Goal: Task Accomplishment & Management: Complete application form

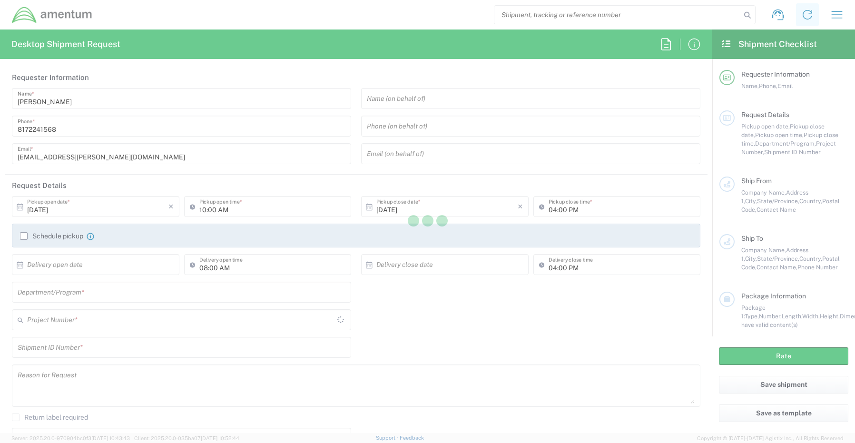
type input "United States"
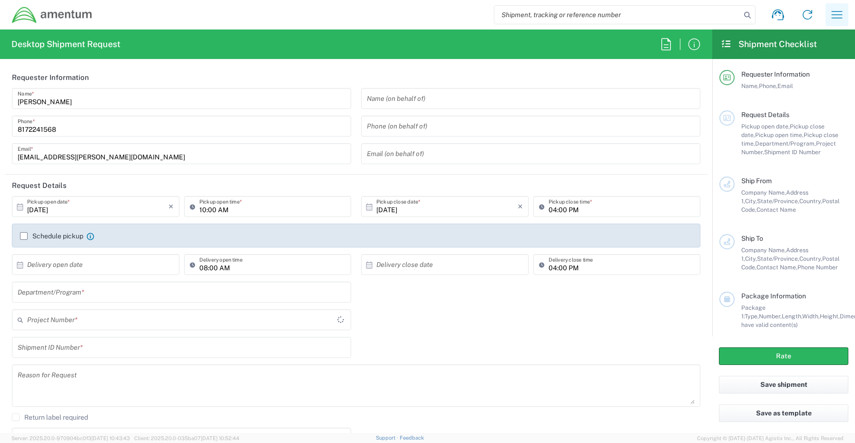
type input "CORP"
click at [829, 16] on button "button" at bounding box center [836, 14] width 23 height 23
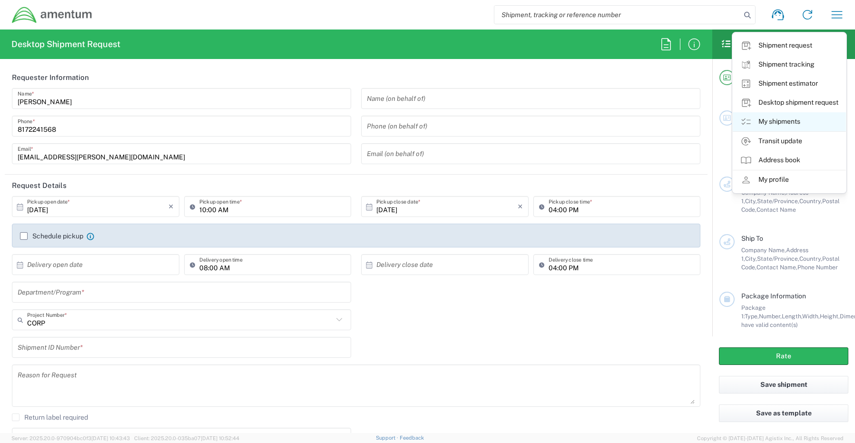
click at [776, 122] on link "My shipments" at bounding box center [789, 121] width 113 height 19
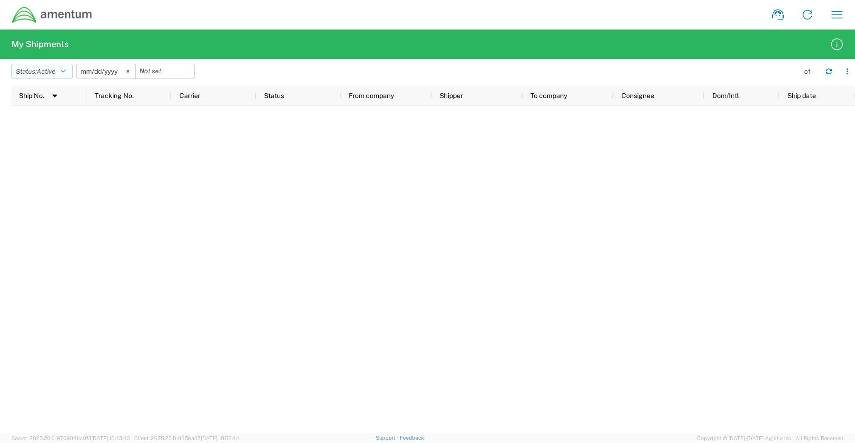
click at [39, 65] on button "Status: Active" at bounding box center [41, 71] width 61 height 15
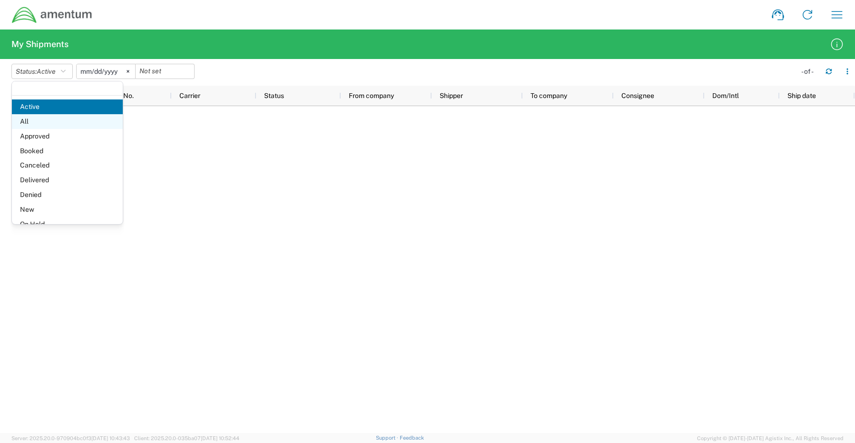
click at [46, 124] on span "All" at bounding box center [67, 121] width 111 height 15
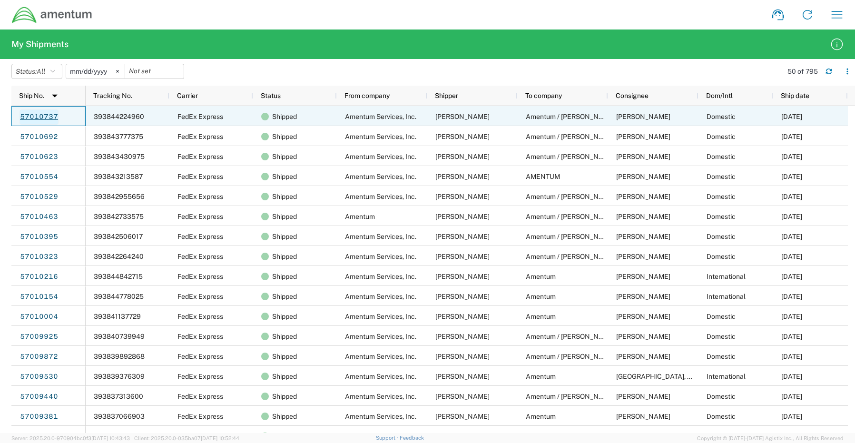
click at [37, 117] on link "57010737" at bounding box center [39, 116] width 39 height 15
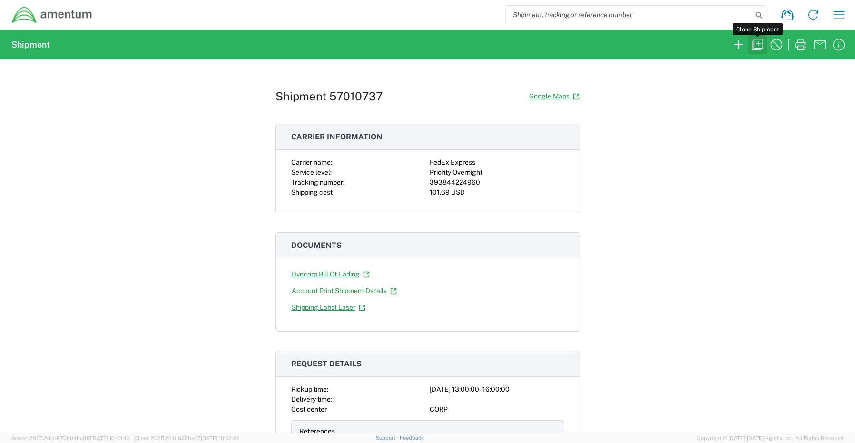
click at [757, 44] on icon "button" at bounding box center [757, 44] width 11 height 11
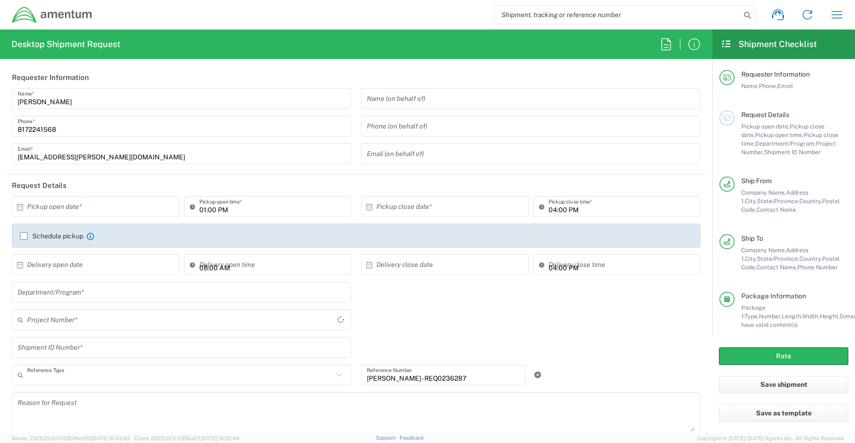
type input "Shipment Id Number"
type input "Texas"
type input "Maryland"
type input "Your Packaging"
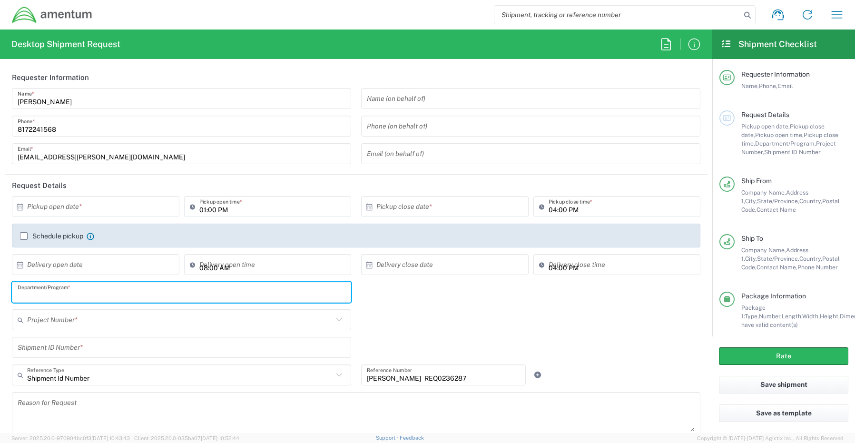
click at [58, 289] on input "text" at bounding box center [182, 292] width 328 height 17
paste input "Jose A. Tijerina"
type input "Jose A. Tijerina"
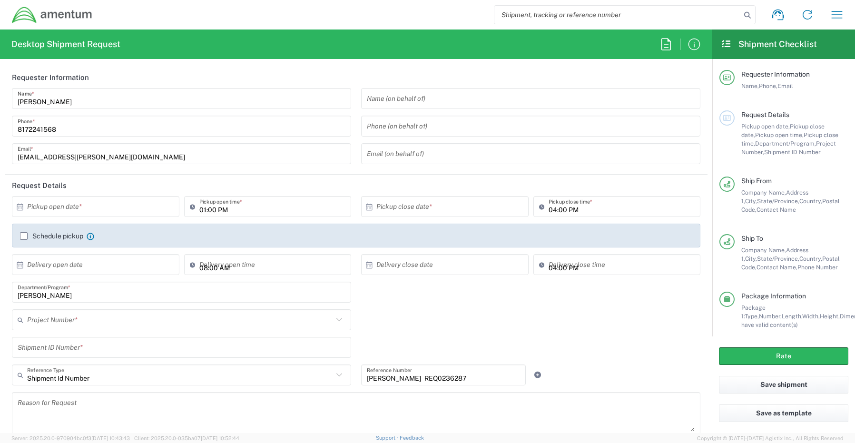
click at [48, 348] on input "text" at bounding box center [182, 347] width 328 height 17
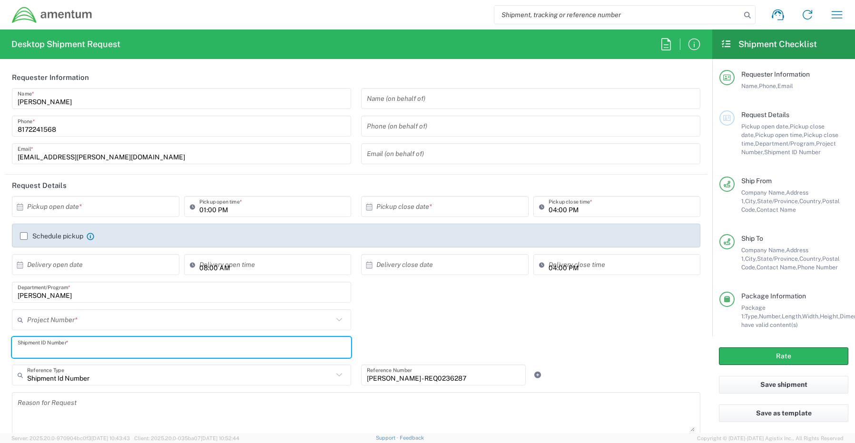
paste input "Logan Holtman - REQ0236287"
type input "Logan Holtman - REQ0236287"
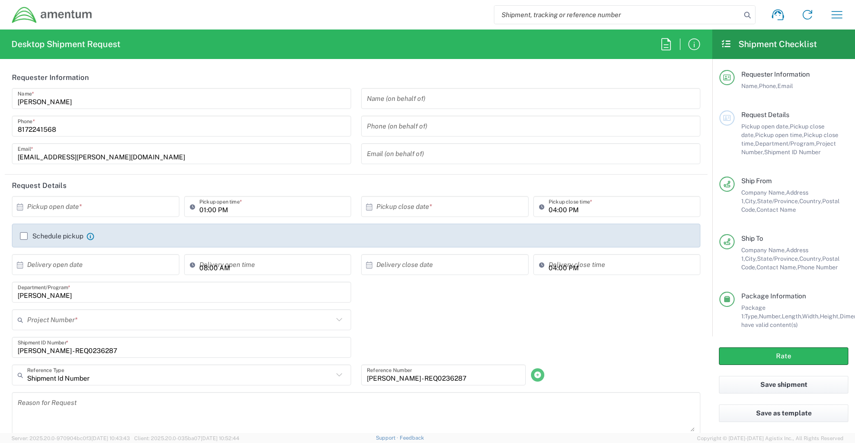
click at [533, 374] on icon at bounding box center [537, 374] width 9 height 7
click at [42, 319] on input "text" at bounding box center [180, 320] width 306 height 17
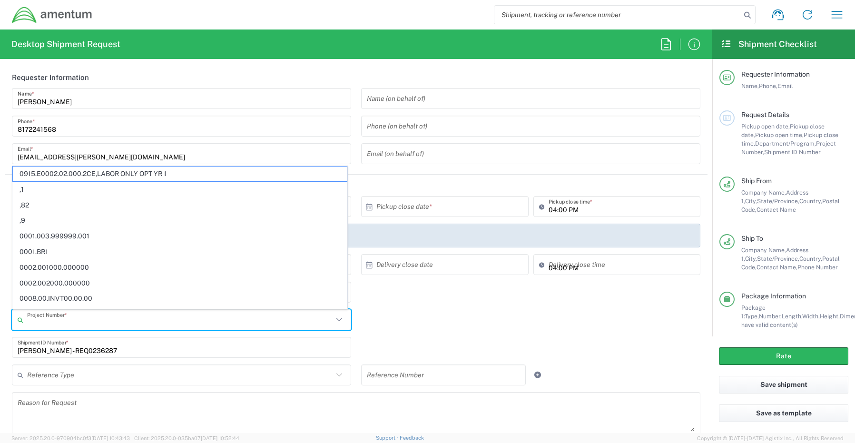
paste input "4868.01.009.C.0011AA.EG.AMTLBR"
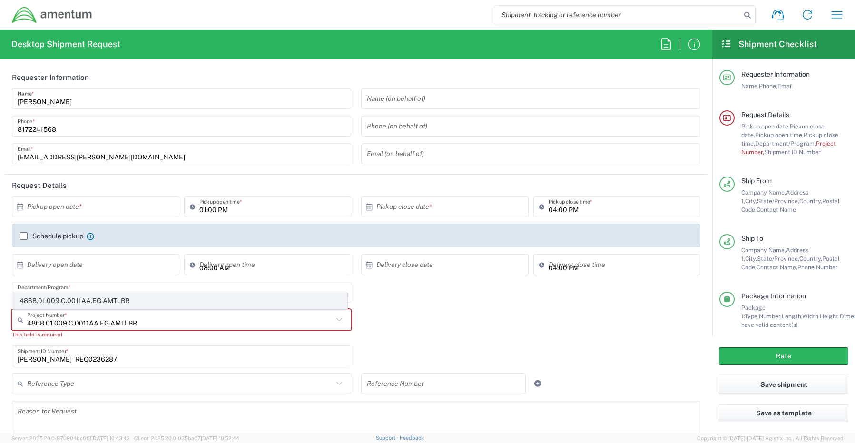
click at [96, 298] on span "4868.01.009.C.0011AA.EG.AMTLBR" at bounding box center [180, 300] width 334 height 15
type input "4868.01.009.C.0011AA.EG.AMTLBR"
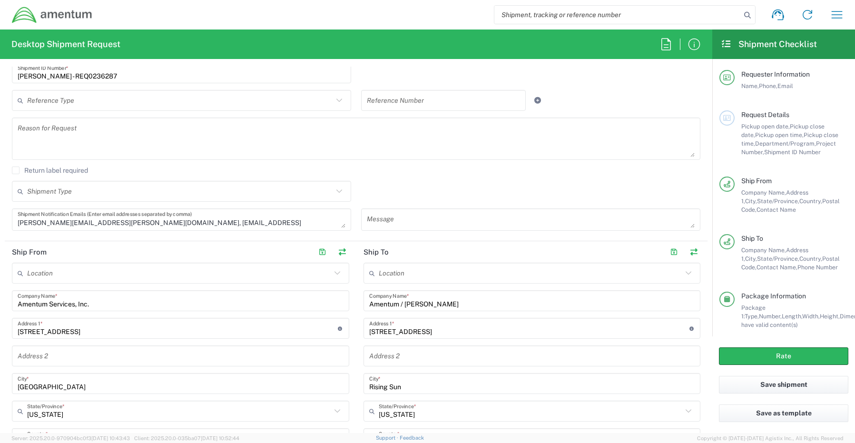
scroll to position [285, 0]
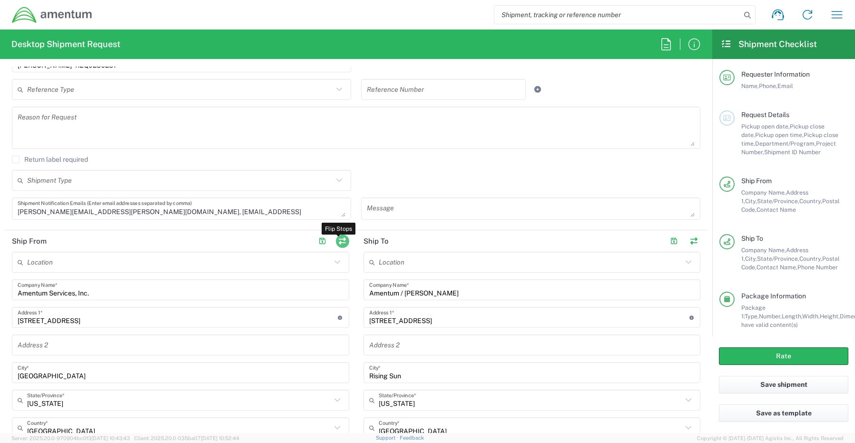
click at [339, 239] on button "button" at bounding box center [342, 241] width 13 height 13
type input "Amentum / Logan Holtman"
type input "210 Mason Runn Ln"
type input "Rising Sun"
type input "Maryland"
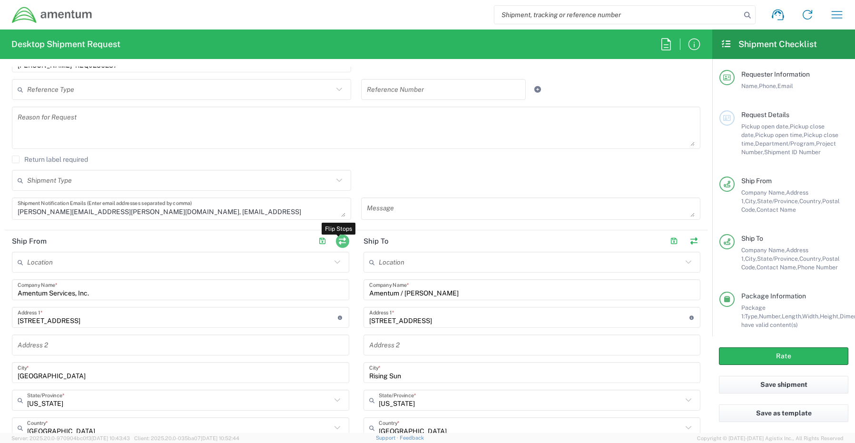
type input "21911"
type input "Logan Holtman"
type input "443 907 4047"
type input "logan.holtman@amentum.com"
type input "Amentum Services, Inc."
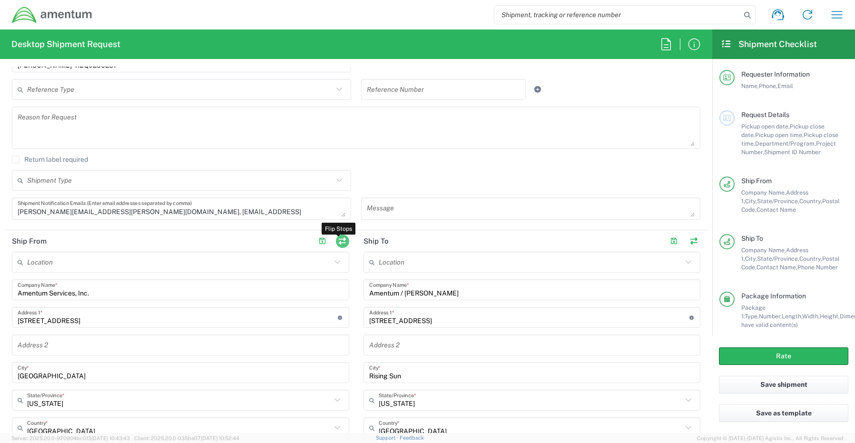
type input "13500 Heritage Parkway"
type input "Fort Worth"
type input "Texas"
type input "76177"
type input "Senecia Morgan"
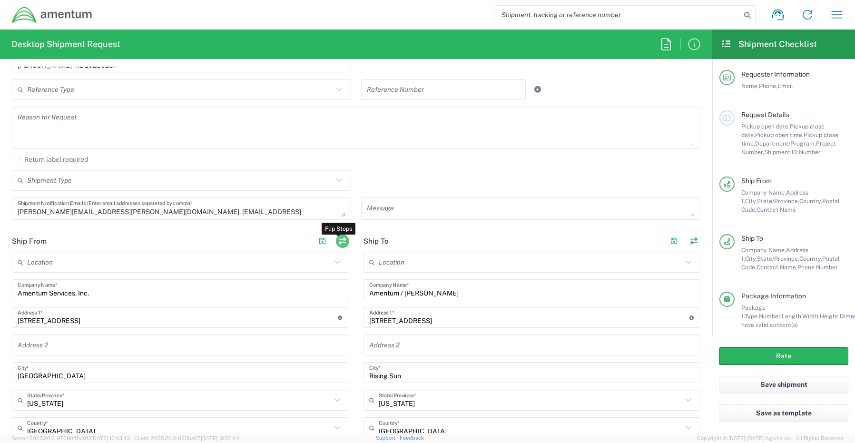
type input "817-224-1568"
type input "senecia.morgan@amentum.com"
type input "Business (General)"
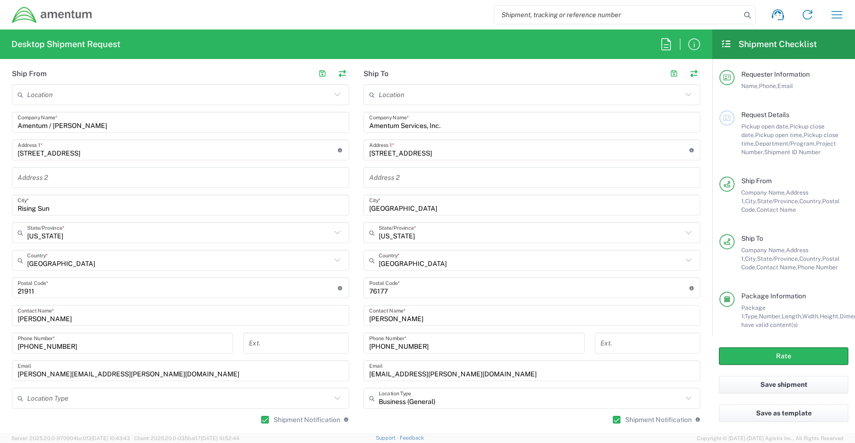
scroll to position [476, 0]
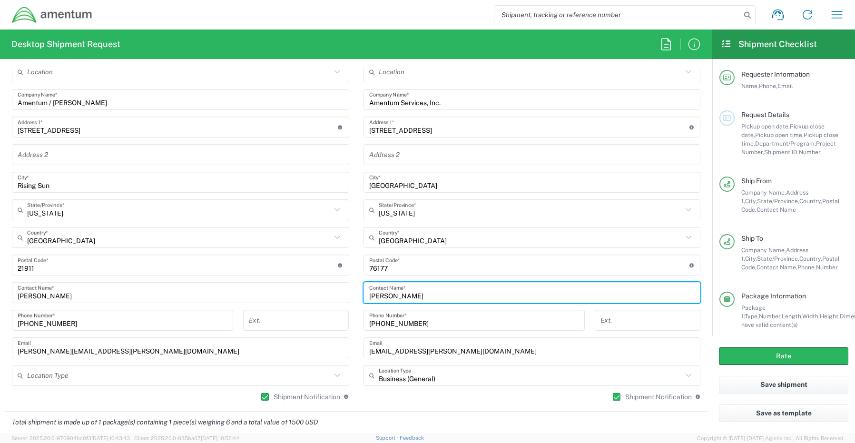
drag, startPoint x: 427, startPoint y: 297, endPoint x: 294, endPoint y: 287, distance: 133.1
click at [298, 287] on div "Ship From Location 1002-4122-6 1006-5256-0 1026-8910-0 1281-0560-3 1369-6441-0 …" at bounding box center [356, 225] width 703 height 371
paste input "Jose A. Tijerina"
click at [379, 297] on input "Jose A. Tijerina" at bounding box center [532, 292] width 326 height 17
click at [433, 294] on input "Jose Tijerina" at bounding box center [532, 292] width 326 height 17
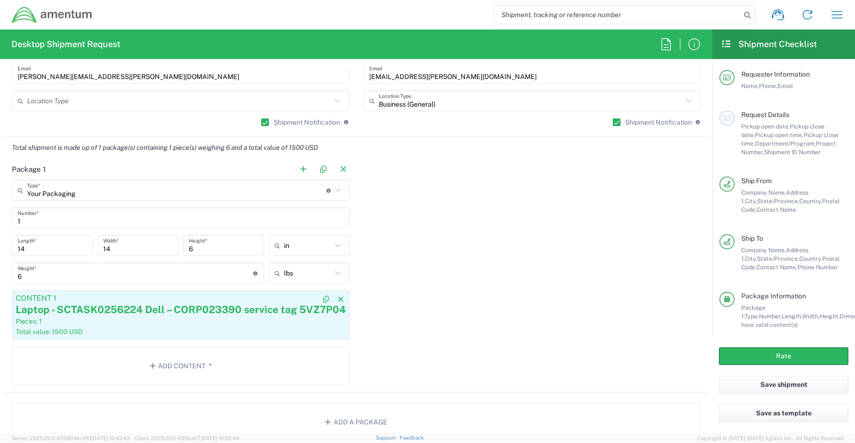
scroll to position [761, 0]
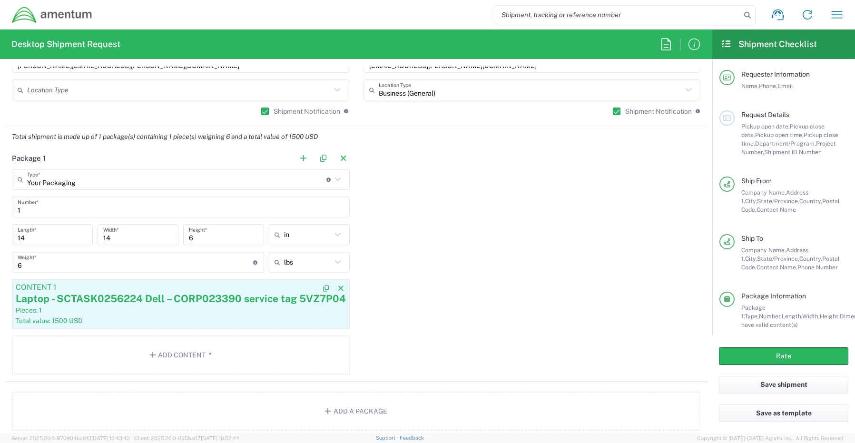
type input "Jose Tijerina - Return REQ0236287"
click at [195, 315] on article "Content 1 Laptop - SCTASK0256224 Dell – CORP023390 service tag 5VZ7P04 Pieces: …" at bounding box center [181, 303] width 338 height 49
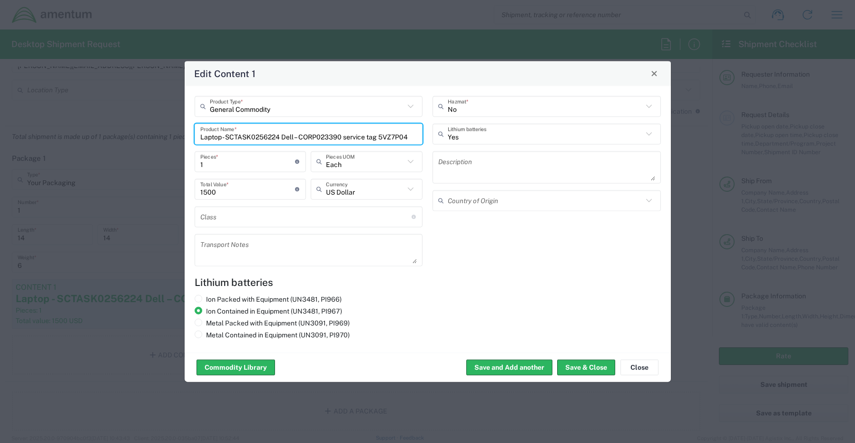
drag, startPoint x: 410, startPoint y: 135, endPoint x: 227, endPoint y: 141, distance: 183.3
click at [227, 141] on input "Laptop - SCTASK0256224 Dell – CORP023390 service tag 5VZ7P04" at bounding box center [308, 134] width 217 height 17
paste input "CORP023016."
type input "Laptop - CORP023016"
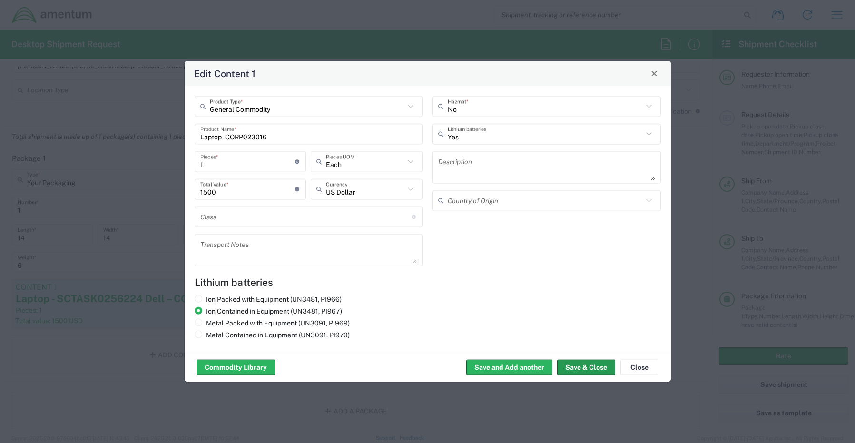
click at [572, 368] on button "Save & Close" at bounding box center [586, 367] width 58 height 15
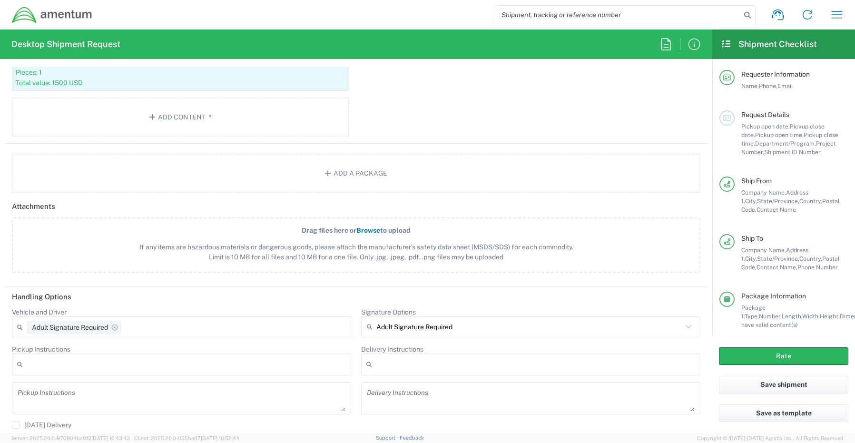
scroll to position [1142, 0]
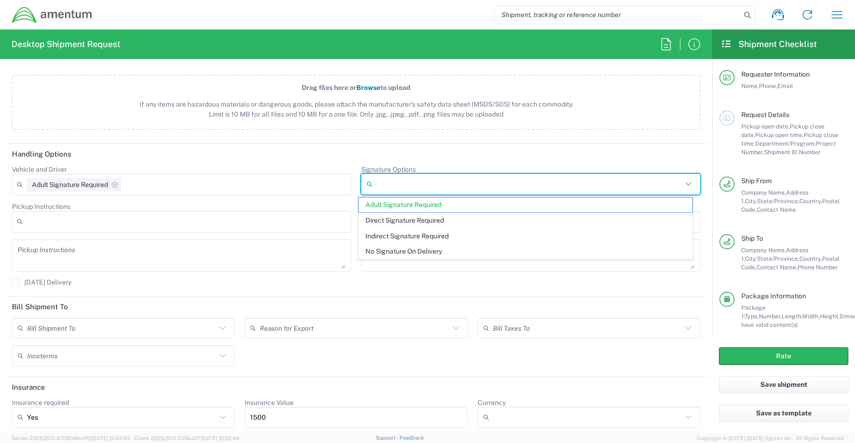
click at [405, 184] on input "Signature Options" at bounding box center [529, 183] width 306 height 15
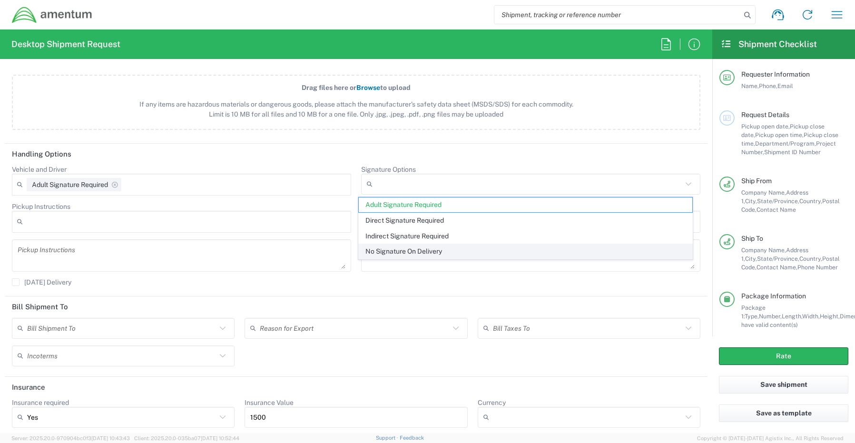
click at [382, 251] on span "No Signature On Delivery" at bounding box center [526, 251] width 334 height 15
type input "No Signature On Delivery"
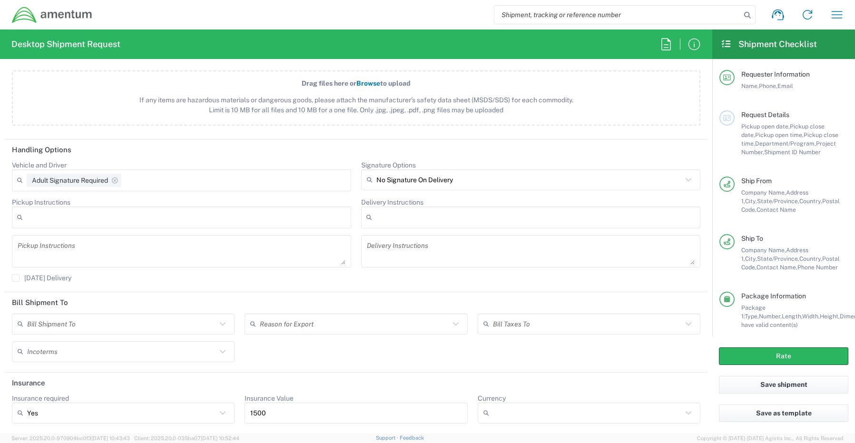
scroll to position [1147, 0]
click at [753, 354] on button "Rate" at bounding box center [783, 356] width 129 height 18
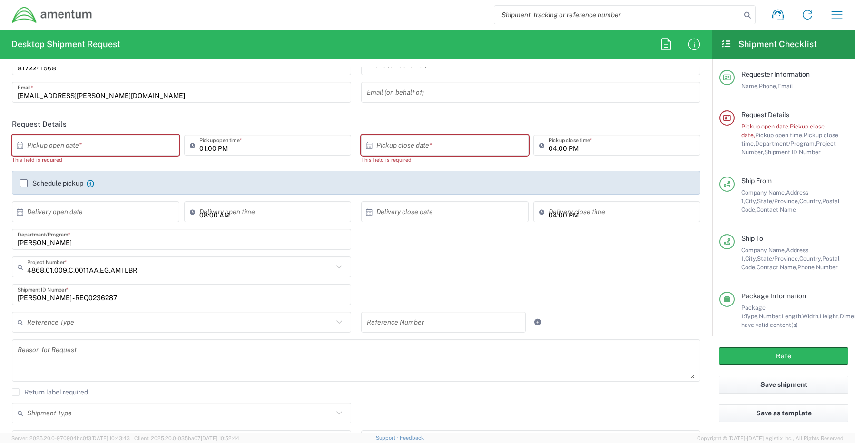
scroll to position [0, 0]
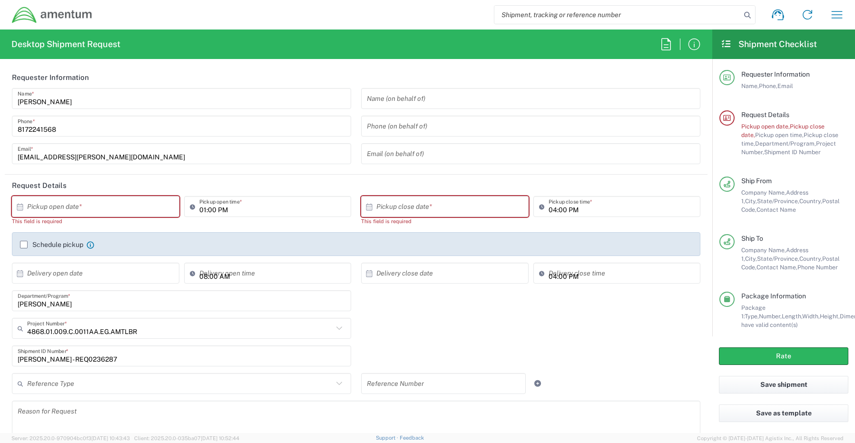
click at [94, 208] on input "text" at bounding box center [97, 206] width 141 height 17
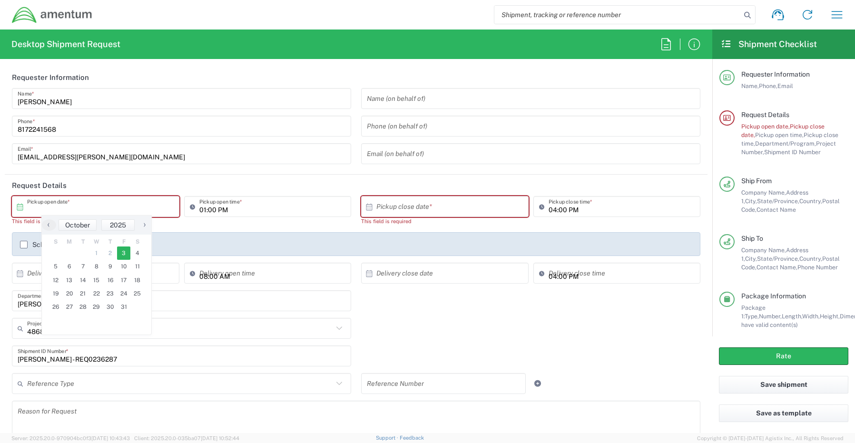
click at [126, 254] on span "3" at bounding box center [124, 252] width 14 height 13
type input "10/03/2025"
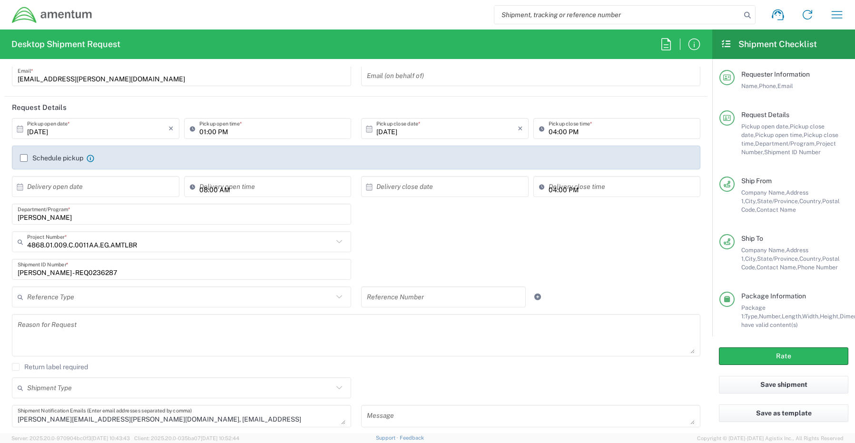
scroll to position [95, 0]
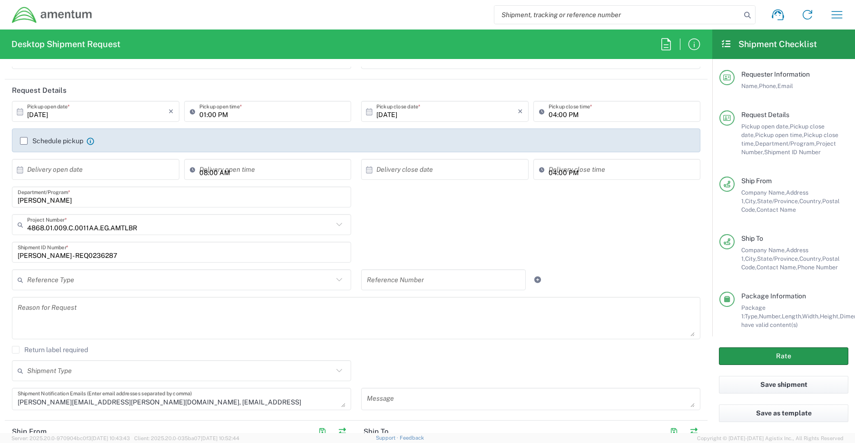
click at [753, 355] on button "Rate" at bounding box center [783, 356] width 129 height 18
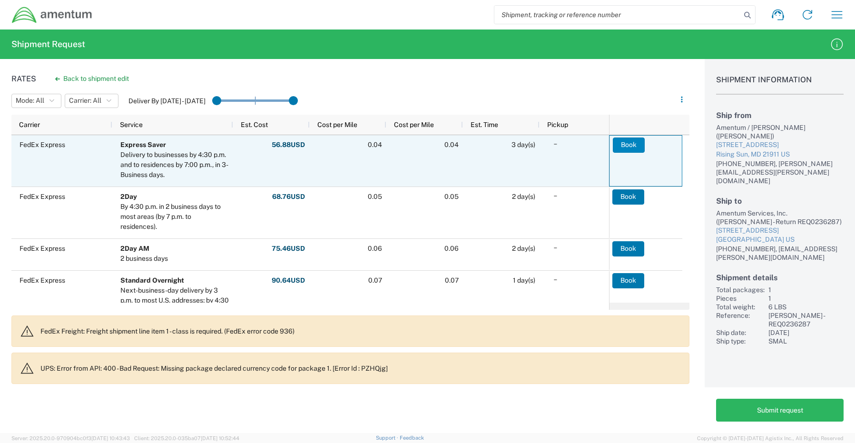
click at [636, 147] on button "Book" at bounding box center [629, 144] width 32 height 15
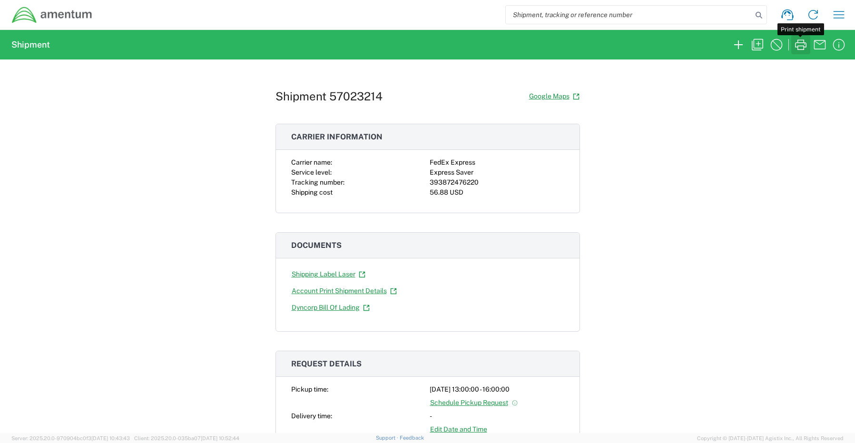
click at [798, 42] on icon "button" at bounding box center [800, 44] width 15 height 15
